Goal: Find contact information: Find contact information

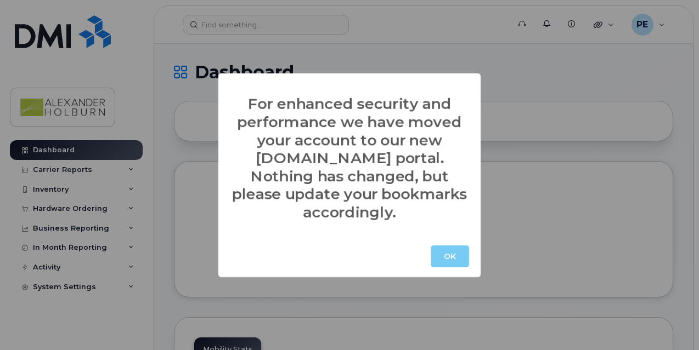
click at [438, 246] on button "OK" at bounding box center [449, 257] width 38 height 22
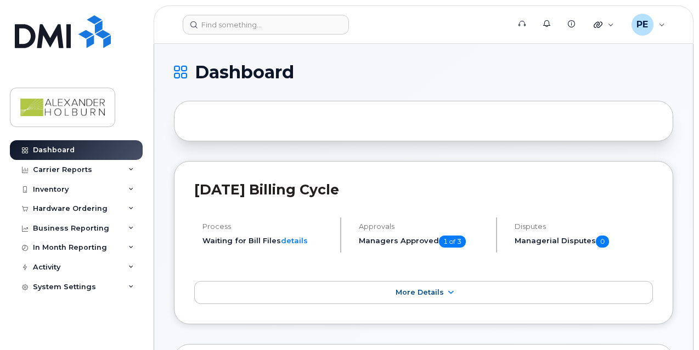
click at [258, 39] on header "Support Alerts Knowledge Base Quicklinks Suspend / Cancel Device Change SIM Car…" at bounding box center [424, 24] width 540 height 38
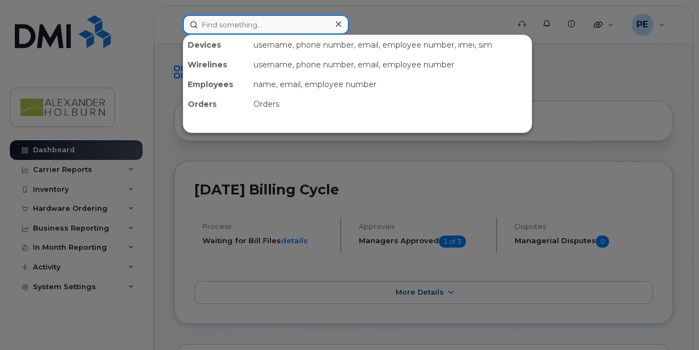
click at [254, 29] on input at bounding box center [266, 25] width 166 height 20
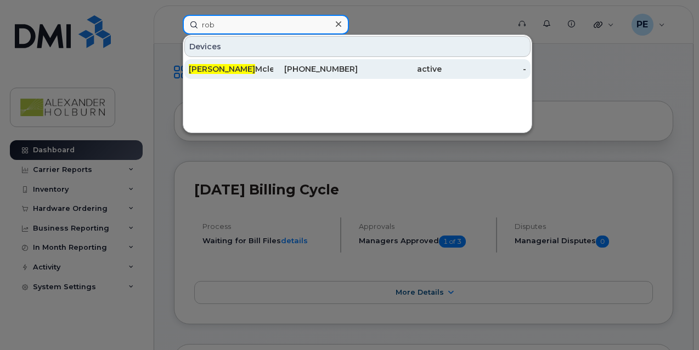
type input "rob"
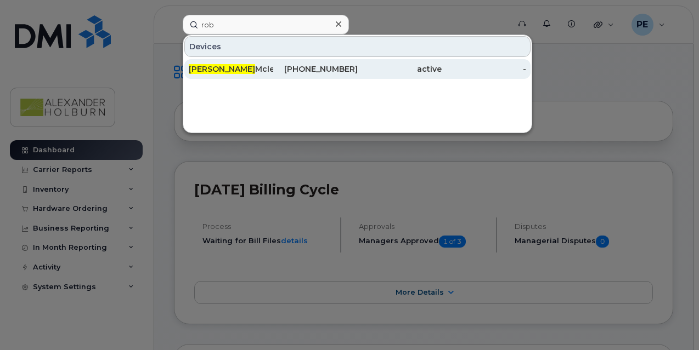
click at [315, 69] on div "[PHONE_NUMBER]" at bounding box center [315, 69] width 84 height 11
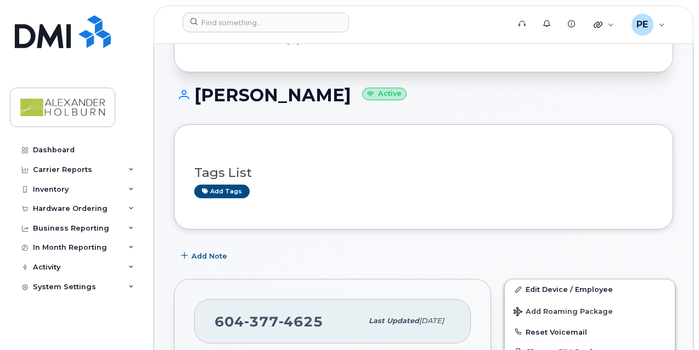
scroll to position [110, 0]
